Goal: Task Accomplishment & Management: Manage account settings

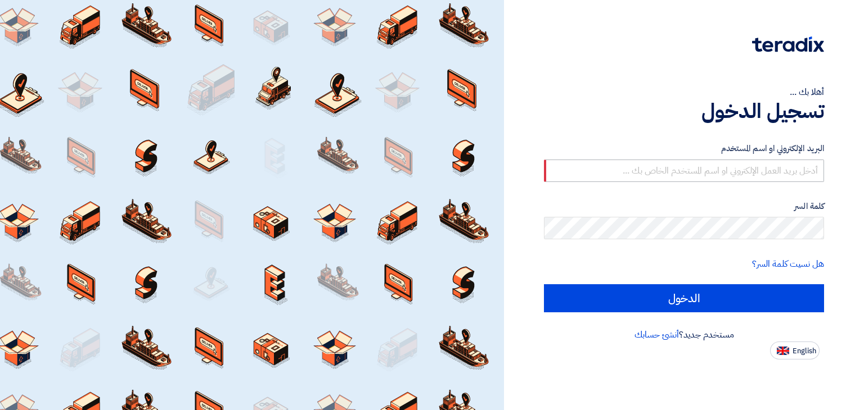
click at [720, 170] on input "text" at bounding box center [684, 171] width 280 height 22
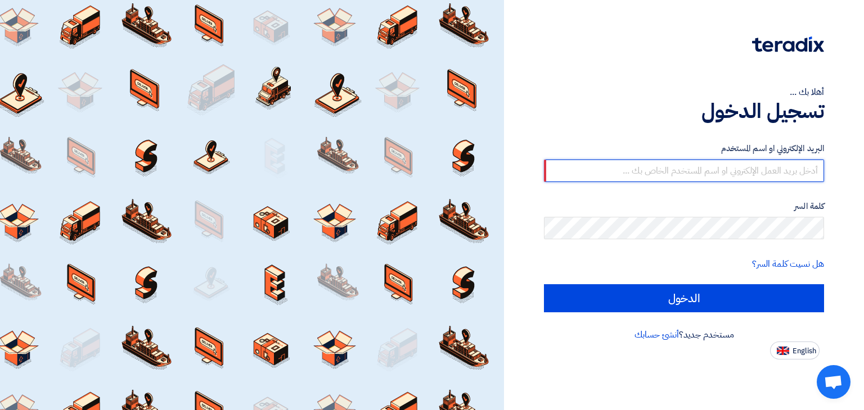
type input "[EMAIL_ADDRESS][DOMAIN_NAME]"
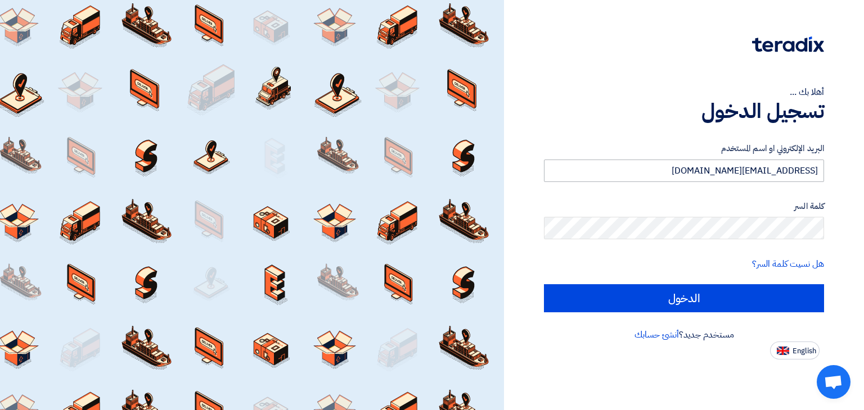
click at [544, 284] on input "الدخول" at bounding box center [684, 298] width 280 height 28
type input "Sign in"
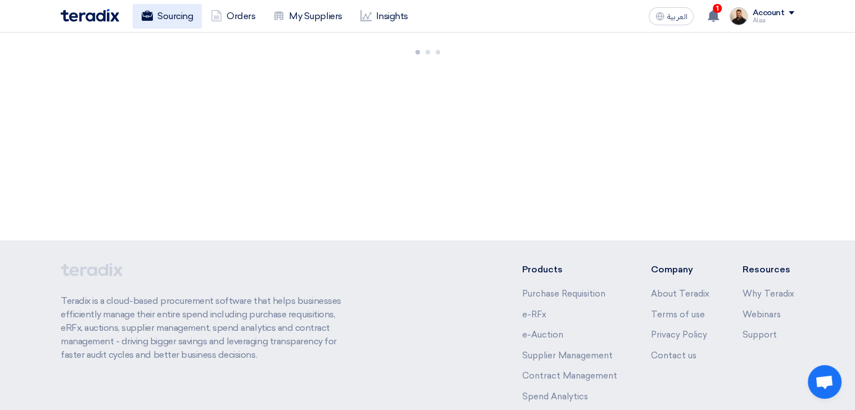
click at [192, 19] on link "Sourcing" at bounding box center [167, 16] width 69 height 25
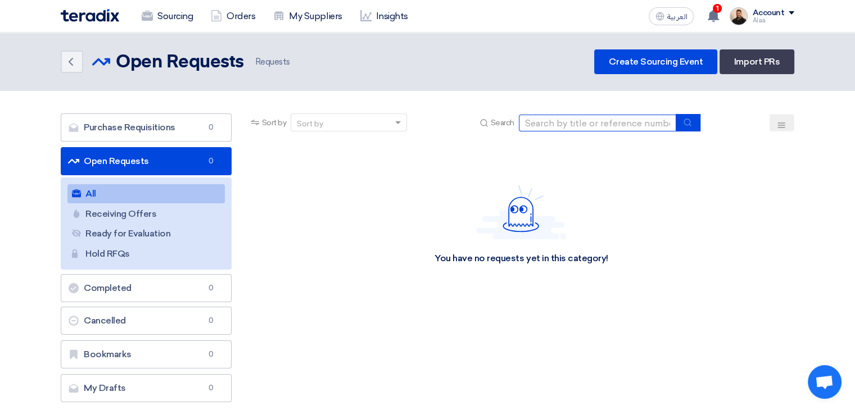
click at [564, 115] on input at bounding box center [597, 123] width 157 height 17
paste input "6000020925"
type input "6000020925"
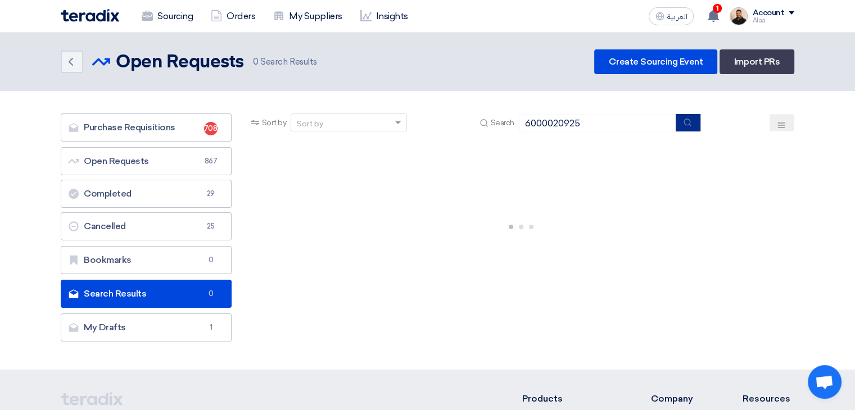
click at [687, 122] on icon "submit" at bounding box center [687, 122] width 9 height 9
click at [188, 17] on link "Sourcing" at bounding box center [167, 16] width 69 height 25
click at [296, 21] on link "My Suppliers" at bounding box center [307, 16] width 87 height 25
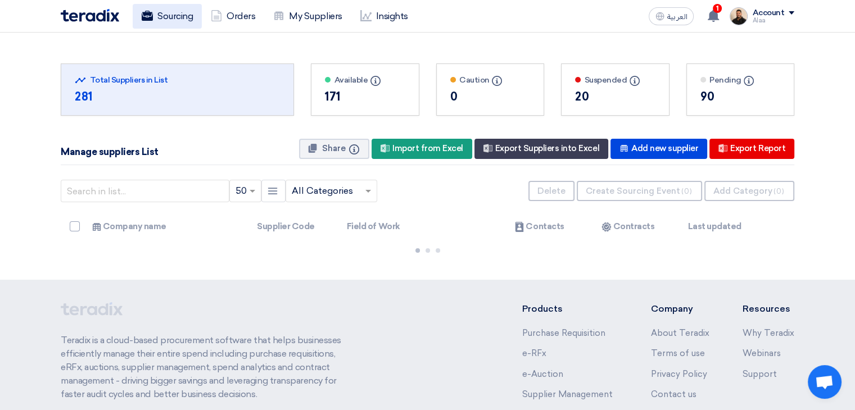
click at [164, 16] on link "Sourcing" at bounding box center [167, 16] width 69 height 25
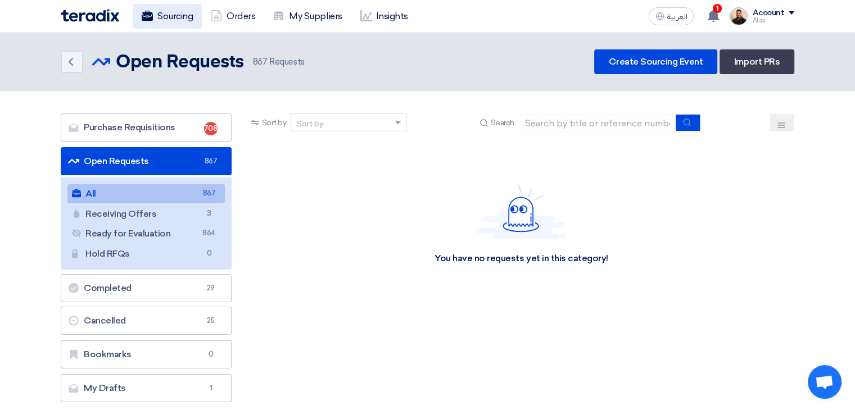
click at [175, 10] on link "Sourcing" at bounding box center [167, 16] width 69 height 25
click at [319, 24] on link "My Suppliers" at bounding box center [307, 16] width 87 height 25
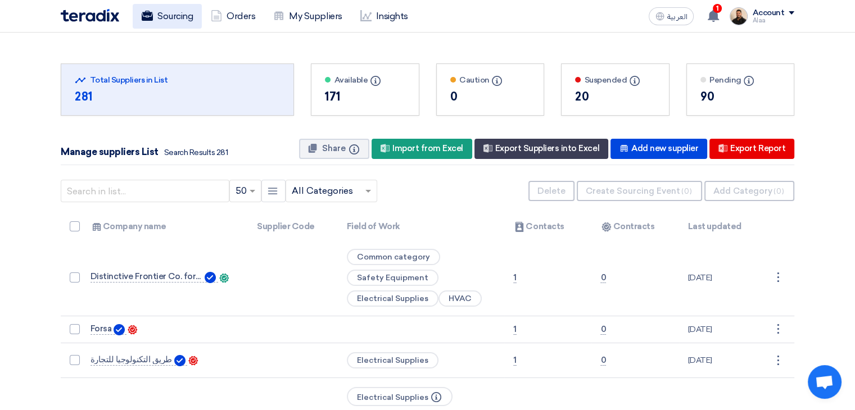
click at [156, 17] on link "Sourcing" at bounding box center [167, 16] width 69 height 25
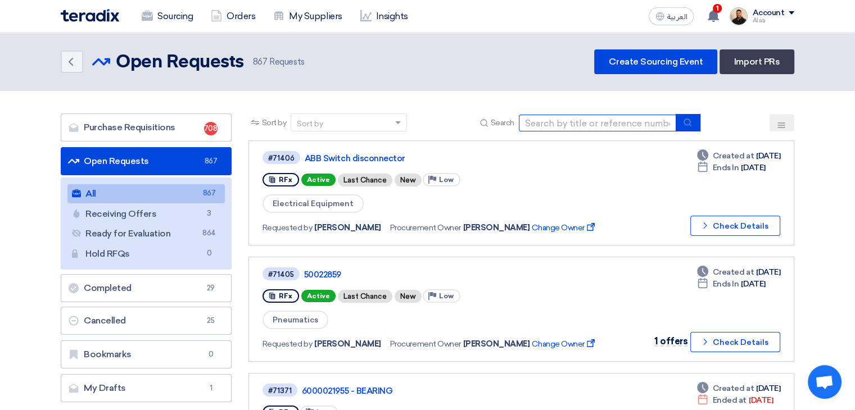
click at [548, 125] on input at bounding box center [597, 123] width 157 height 17
paste input "6000020925"
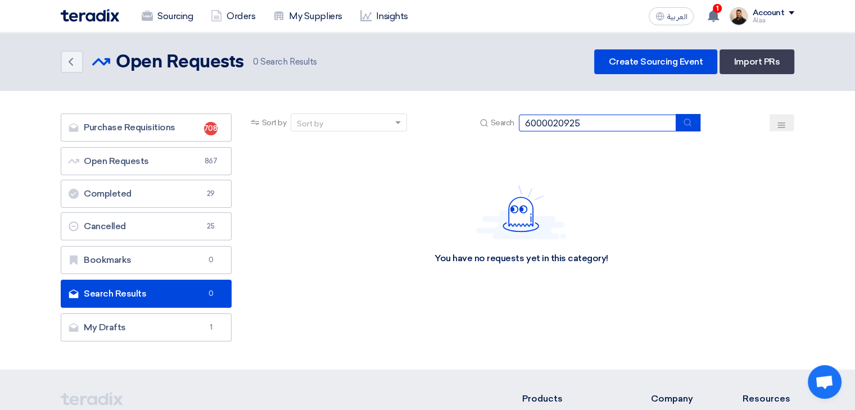
drag, startPoint x: 558, startPoint y: 123, endPoint x: 472, endPoint y: 124, distance: 85.5
click at [472, 124] on div "Sort by Sort by Search 6000020925" at bounding box center [522, 127] width 546 height 27
type input "0925"
click at [186, 21] on link "Sourcing" at bounding box center [167, 16] width 69 height 25
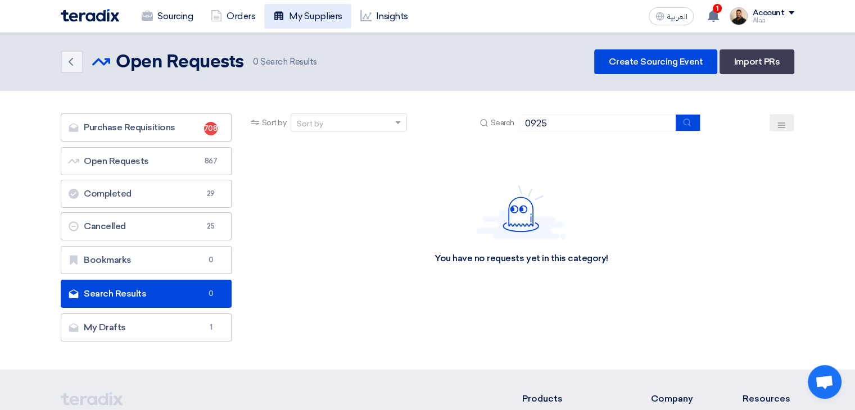
click at [304, 19] on link "My Suppliers" at bounding box center [307, 16] width 87 height 25
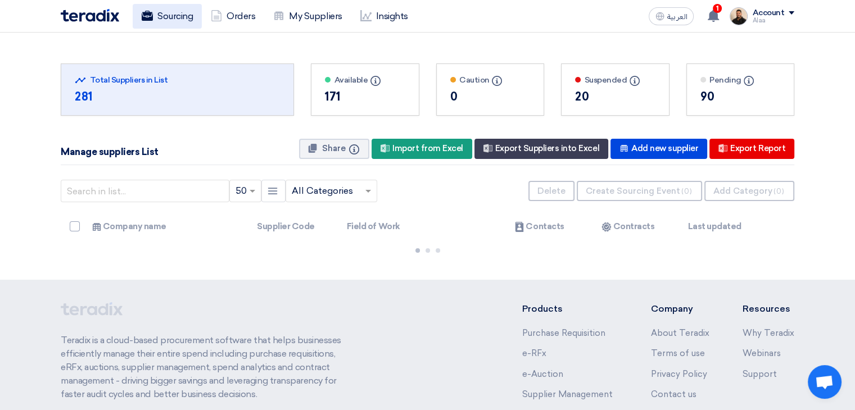
click at [173, 25] on link "Sourcing" at bounding box center [167, 16] width 69 height 25
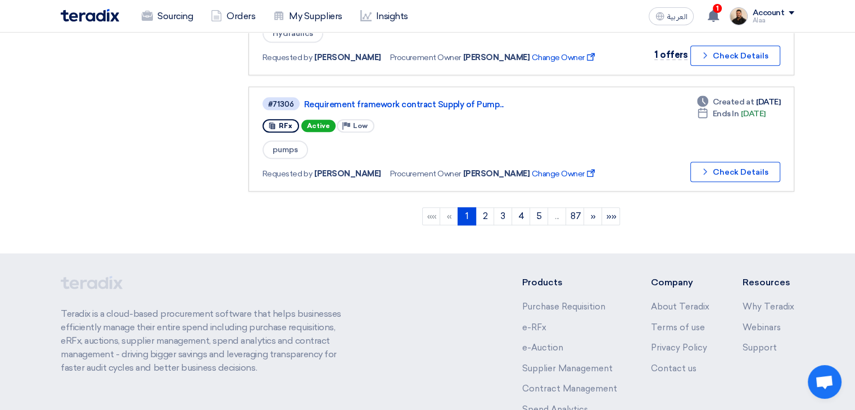
scroll to position [1124, 0]
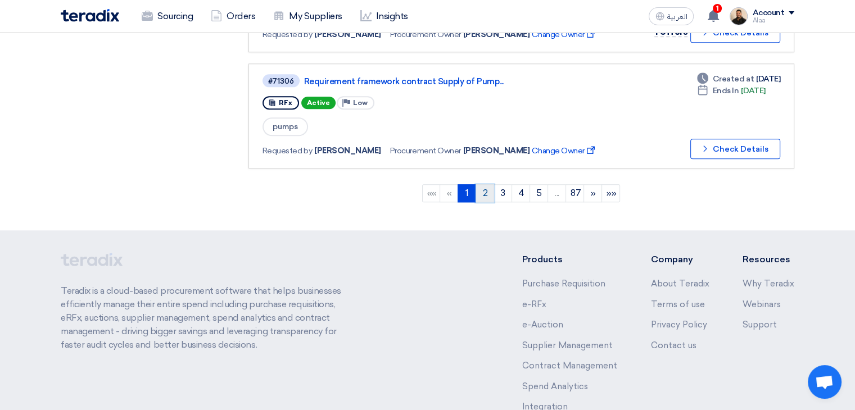
click at [482, 184] on link "2" at bounding box center [485, 193] width 19 height 18
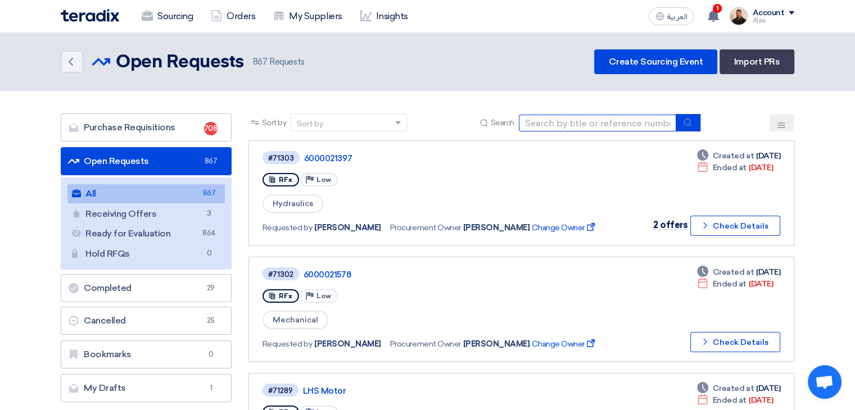
click at [596, 120] on input at bounding box center [597, 123] width 157 height 17
type input "70871"
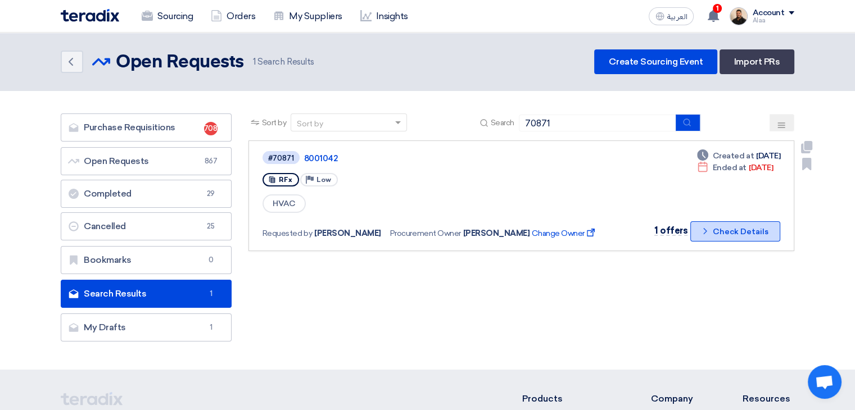
click at [740, 230] on button "Check details Check Details" at bounding box center [735, 232] width 90 height 20
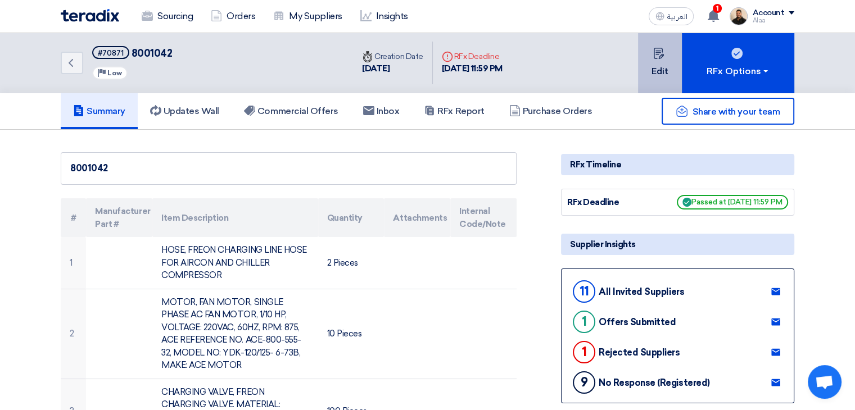
click at [644, 79] on button "Edit" at bounding box center [660, 63] width 44 height 61
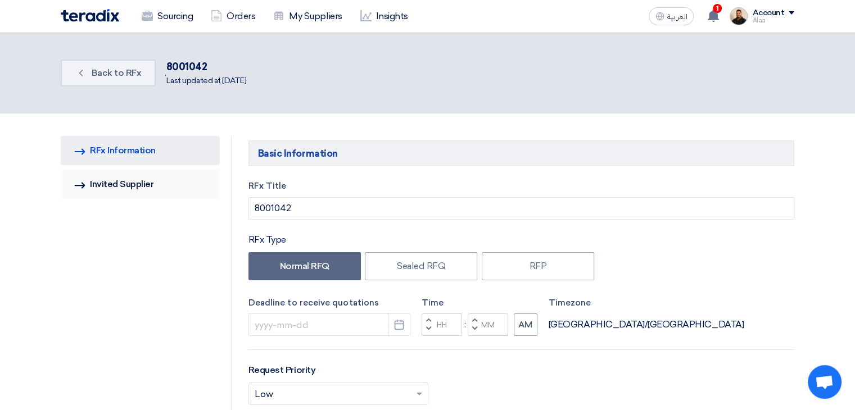
type input "[DATE]"
type input "11"
type input "59"
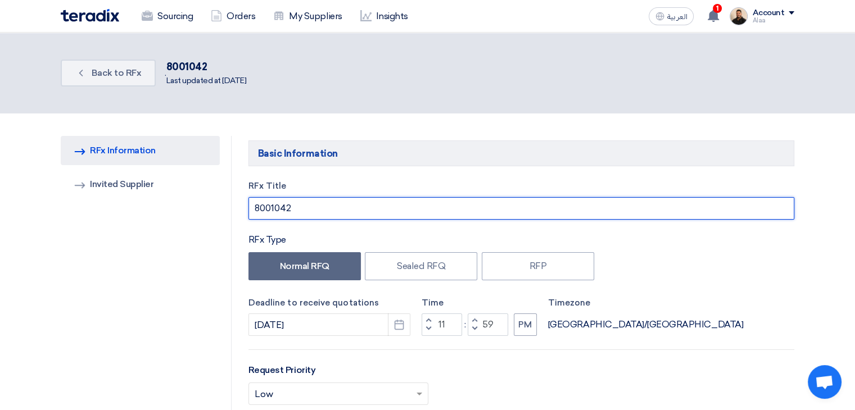
click at [302, 206] on input "8001042" at bounding box center [522, 208] width 546 height 22
paste input "6000020925"
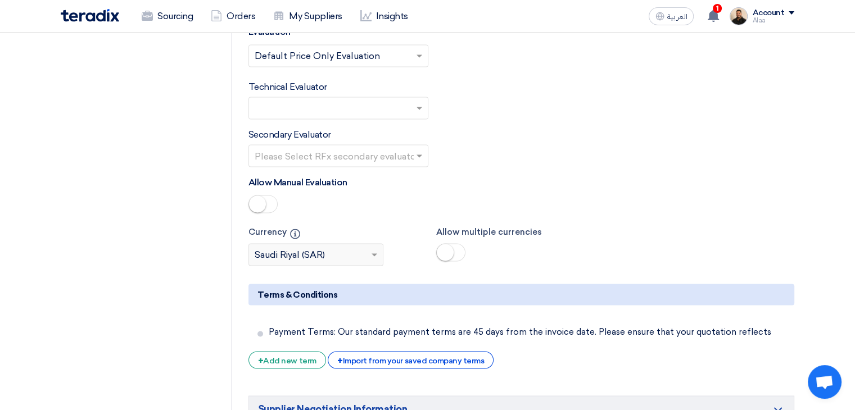
scroll to position [2137, 0]
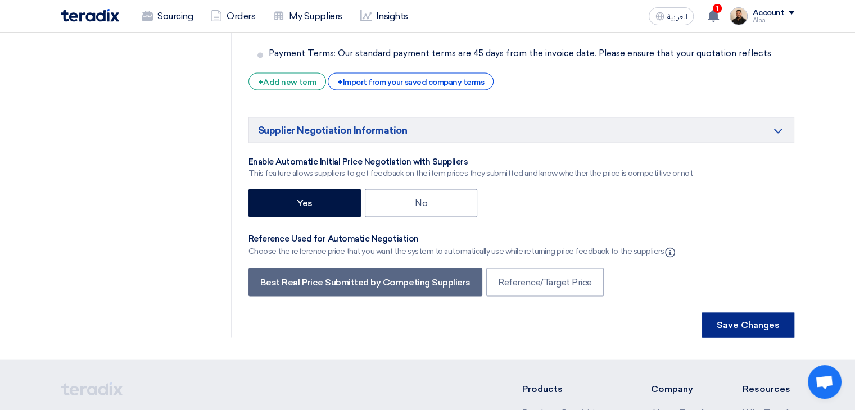
type input "6000020925"
click at [721, 313] on button "Save Changes" at bounding box center [748, 325] width 92 height 25
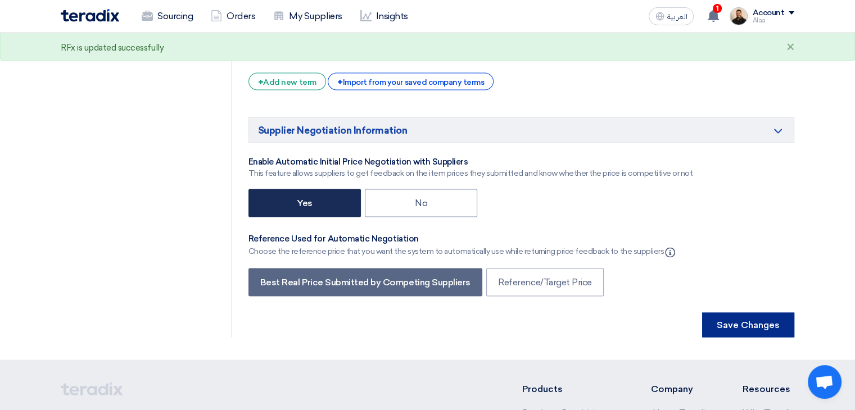
scroll to position [0, 0]
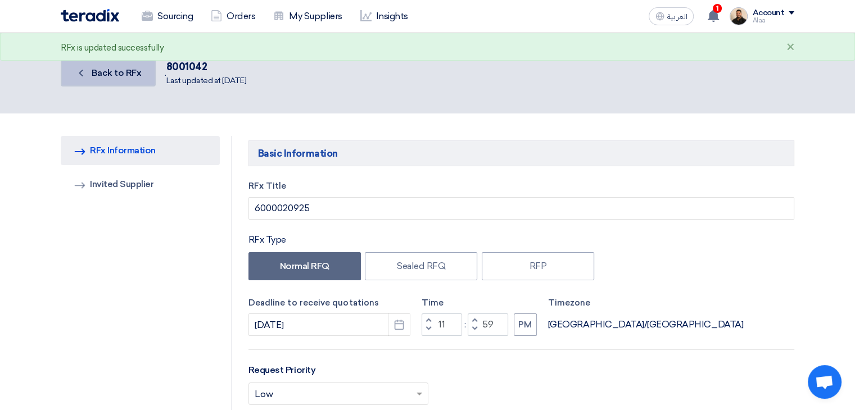
click at [129, 78] on link "Back Back to RFx" at bounding box center [108, 73] width 95 height 27
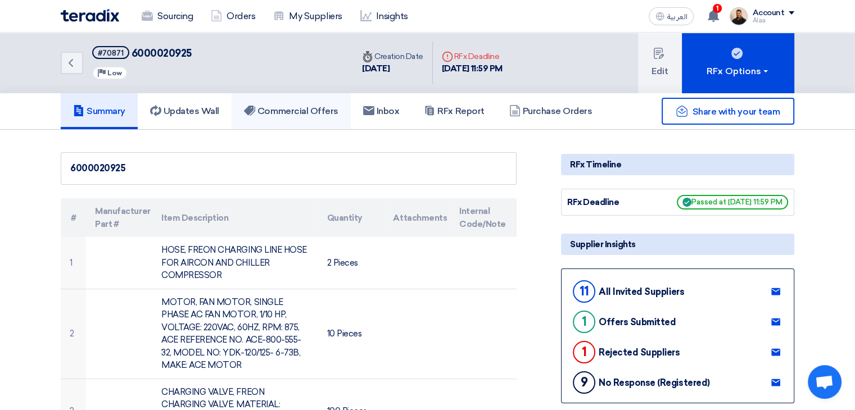
click at [314, 106] on h5 "Commercial Offers" at bounding box center [291, 111] width 94 height 11
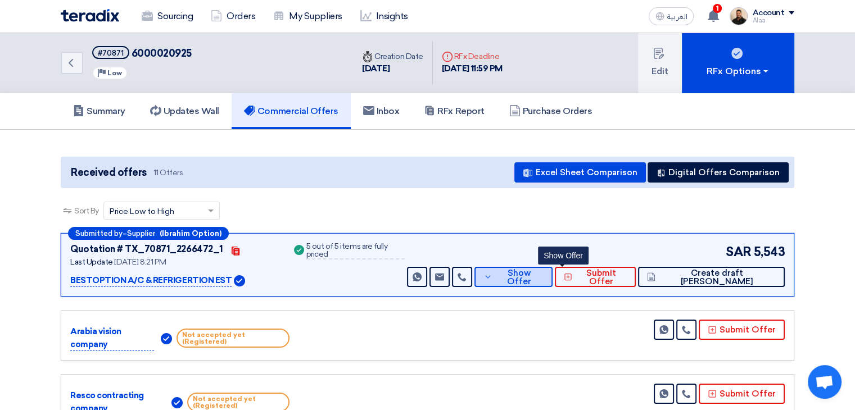
click at [553, 282] on button "Show Offer" at bounding box center [514, 277] width 78 height 20
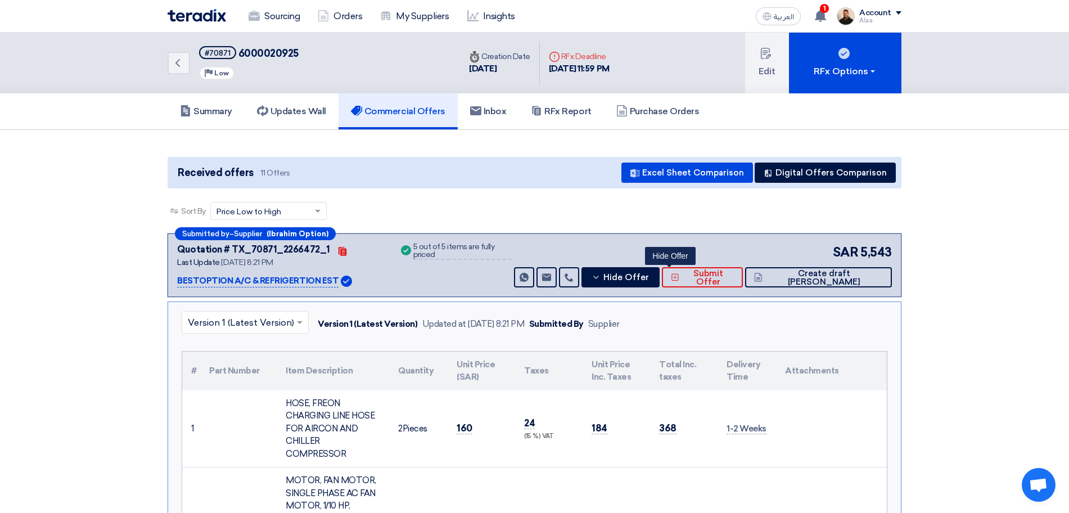
drag, startPoint x: 810, startPoint y: 0, endPoint x: 137, endPoint y: 222, distance: 708.7
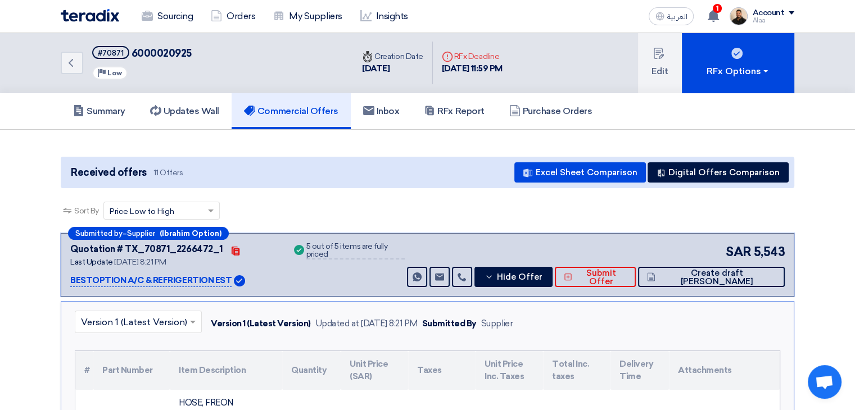
drag, startPoint x: 1020, startPoint y: 1, endPoint x: 489, endPoint y: 239, distance: 582.3
click at [489, 239] on div "Submitted by – Supplier (Ibrahim Option) Quotation # TX_70871_2266472_1 Contact…" at bounding box center [428, 265] width 734 height 64
click at [710, 202] on div "Sort By Sort by × Price Low to High ×" at bounding box center [428, 217] width 734 height 31
click at [717, 19] on use at bounding box center [713, 16] width 11 height 12
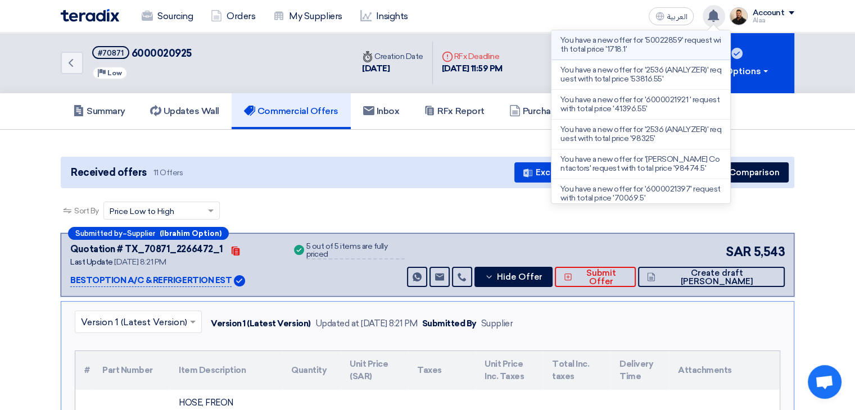
click at [680, 51] on p "You have a new offer for '50022859' request with total price '1718.1'" at bounding box center [641, 45] width 161 height 18
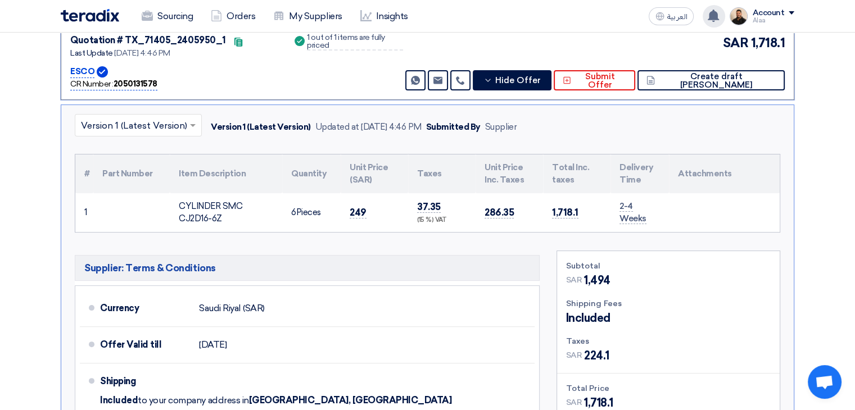
scroll to position [232, 0]
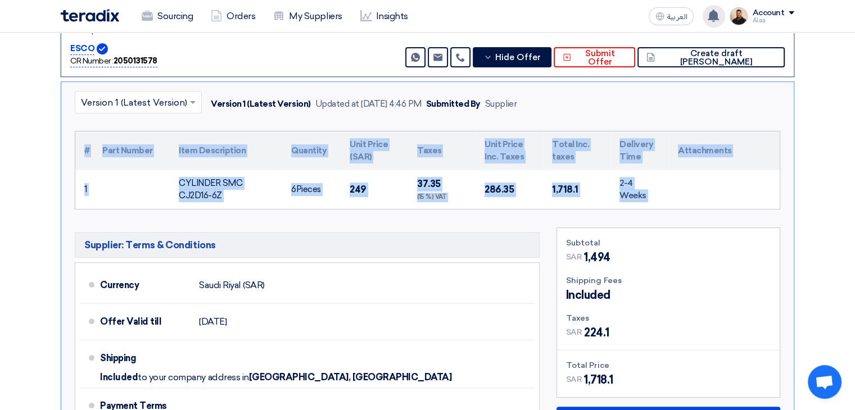
drag, startPoint x: 684, startPoint y: 195, endPoint x: 64, endPoint y: 137, distance: 623.4
click at [65, 134] on div "× Version 1 (Latest Version) Version 1 (Latest Version) Updated at [DATE] 4:46 …" at bounding box center [428, 276] width 734 height 388
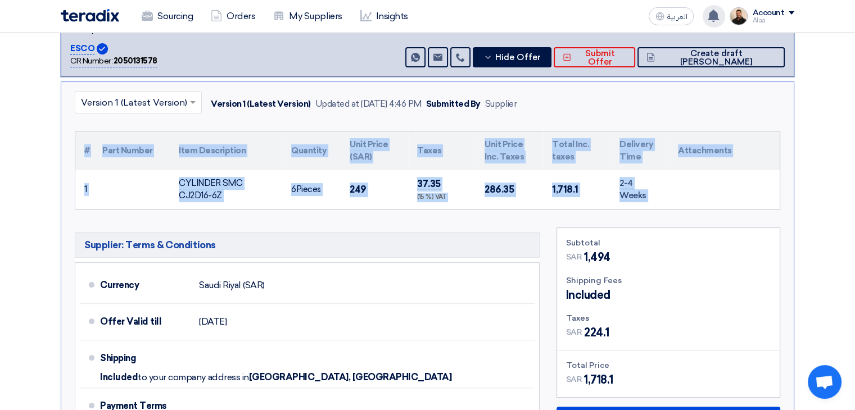
click at [506, 205] on td "286.35" at bounding box center [509, 189] width 67 height 39
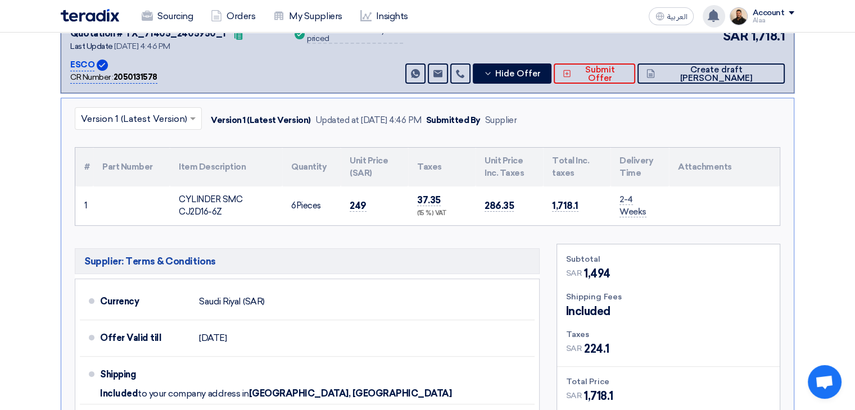
scroll to position [176, 0]
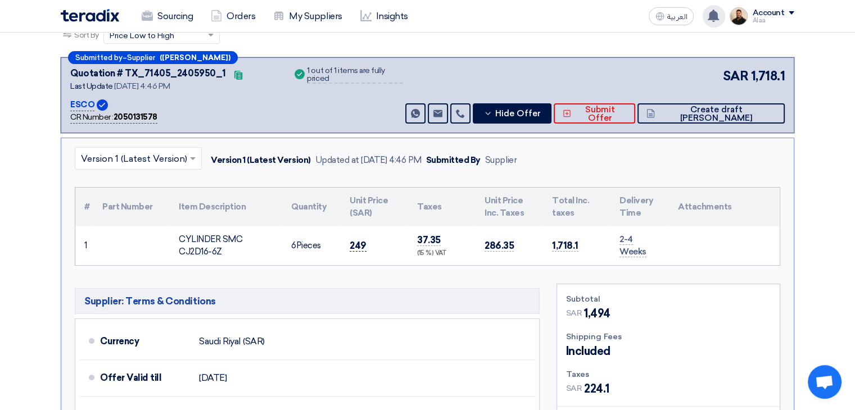
click at [354, 246] on span "249" at bounding box center [358, 246] width 17 height 12
click at [452, 256] on div "(15 %) VAT" at bounding box center [441, 254] width 49 height 10
click at [198, 245] on div "CYLINDER SMC CJ2D16-6Z" at bounding box center [226, 245] width 94 height 25
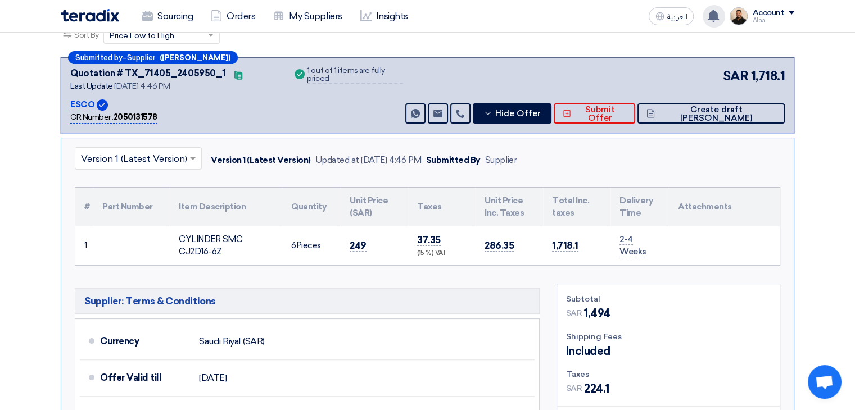
click at [198, 245] on div "CYLINDER SMC CJ2D16-6Z" at bounding box center [226, 245] width 94 height 25
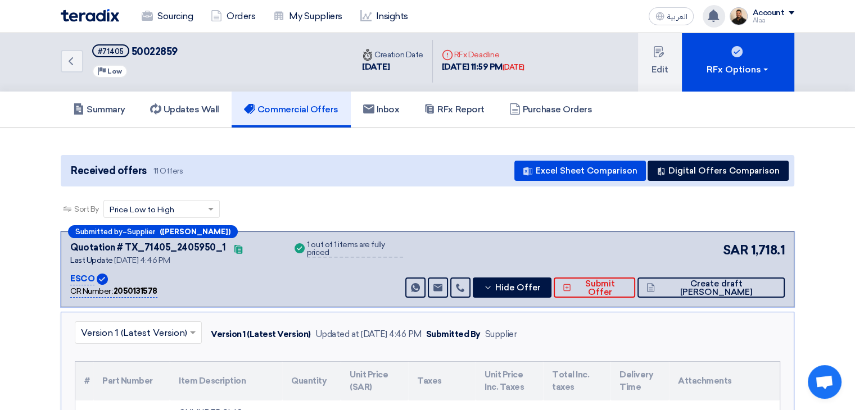
scroll to position [0, 0]
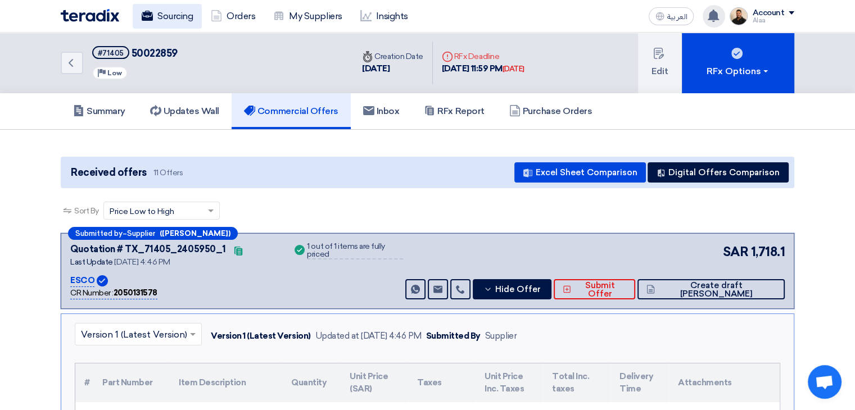
click at [160, 16] on link "Sourcing" at bounding box center [167, 16] width 69 height 25
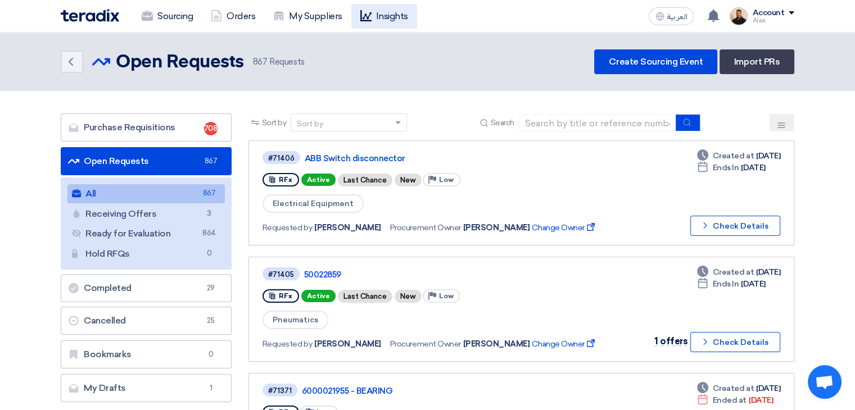
click at [391, 17] on link "Insights" at bounding box center [384, 16] width 66 height 25
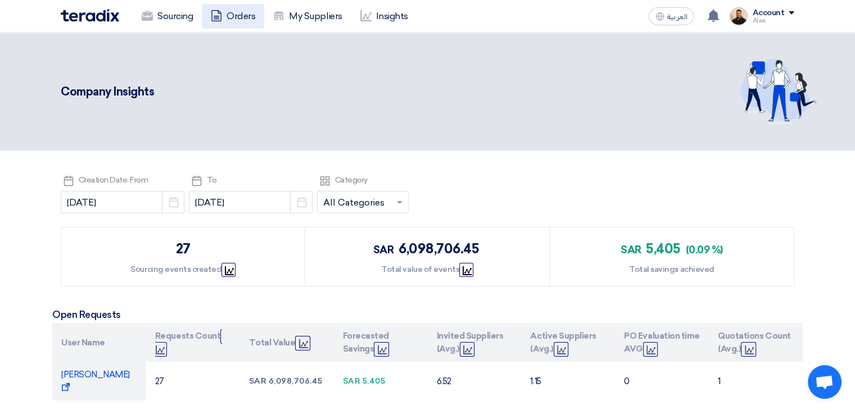
click at [241, 17] on link "Orders" at bounding box center [233, 16] width 62 height 25
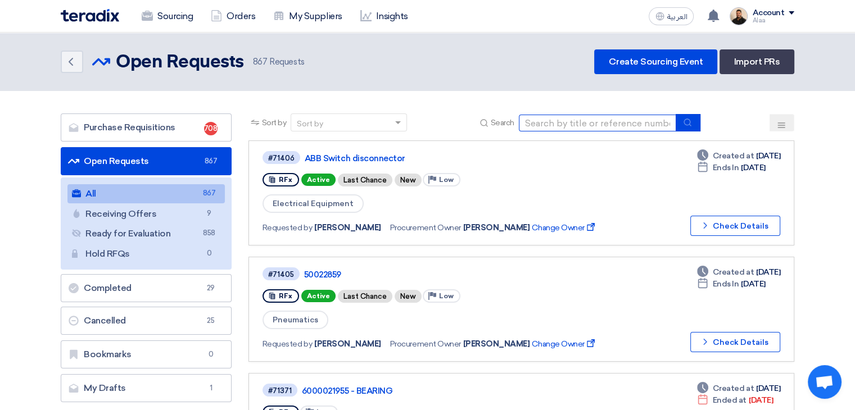
drag, startPoint x: 0, startPoint y: 0, endPoint x: 545, endPoint y: 124, distance: 559.4
click at [545, 124] on input at bounding box center [597, 123] width 157 height 17
click at [552, 127] on input at bounding box center [597, 123] width 157 height 17
click at [544, 119] on input at bounding box center [597, 123] width 157 height 17
